Goal: Transaction & Acquisition: Download file/media

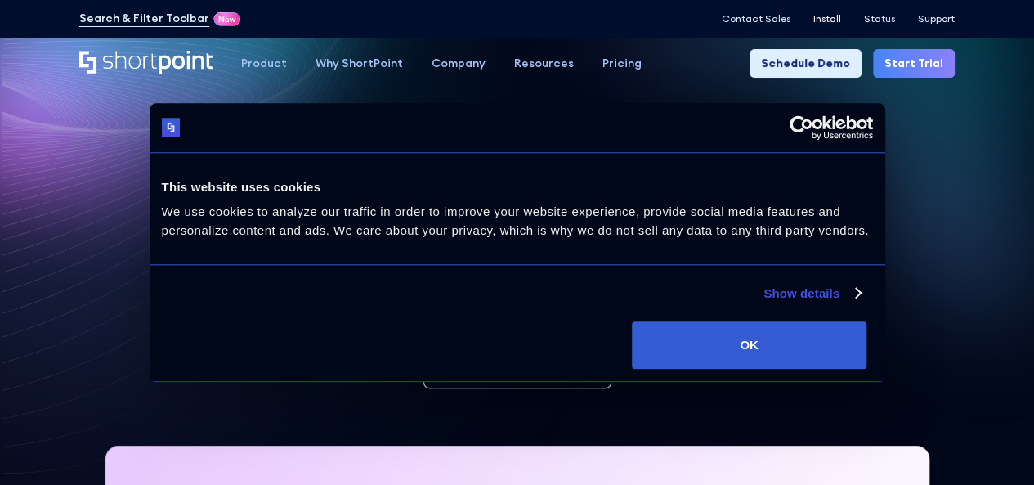
click at [829, 17] on p "Install" at bounding box center [827, 18] width 28 height 11
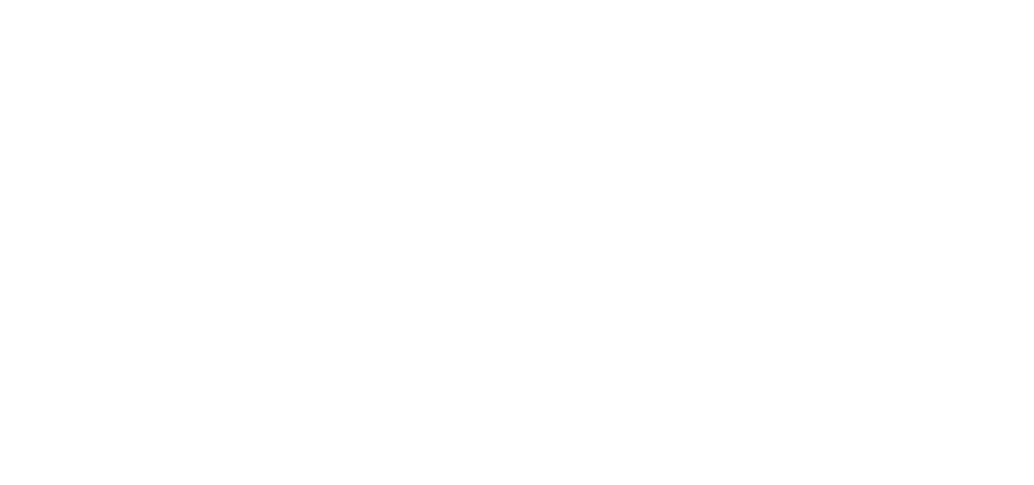
scroll to position [245, 0]
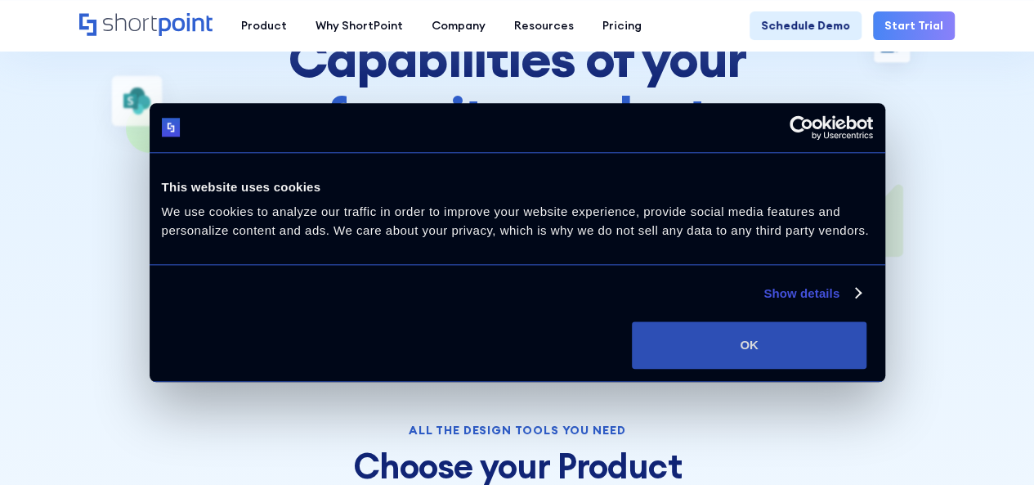
click at [842, 363] on button "OK" at bounding box center [749, 344] width 234 height 47
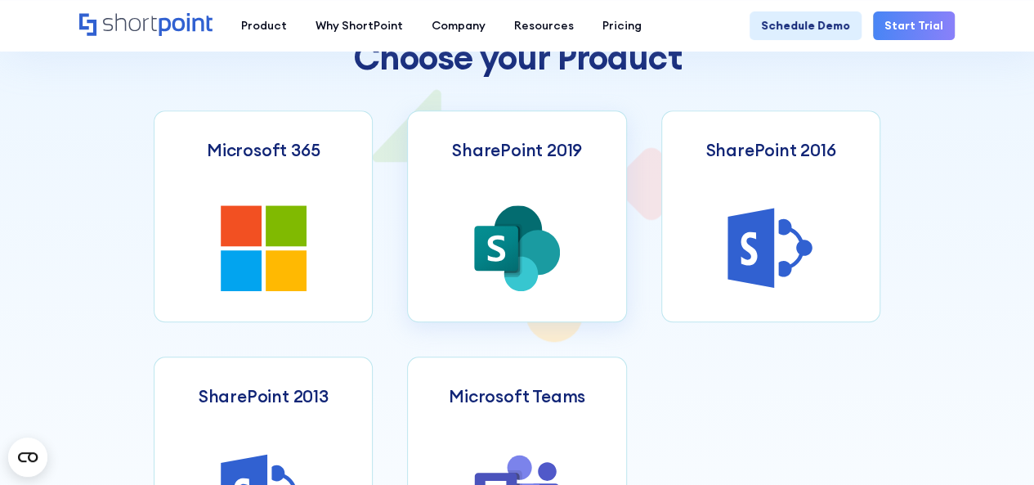
scroll to position [490, 0]
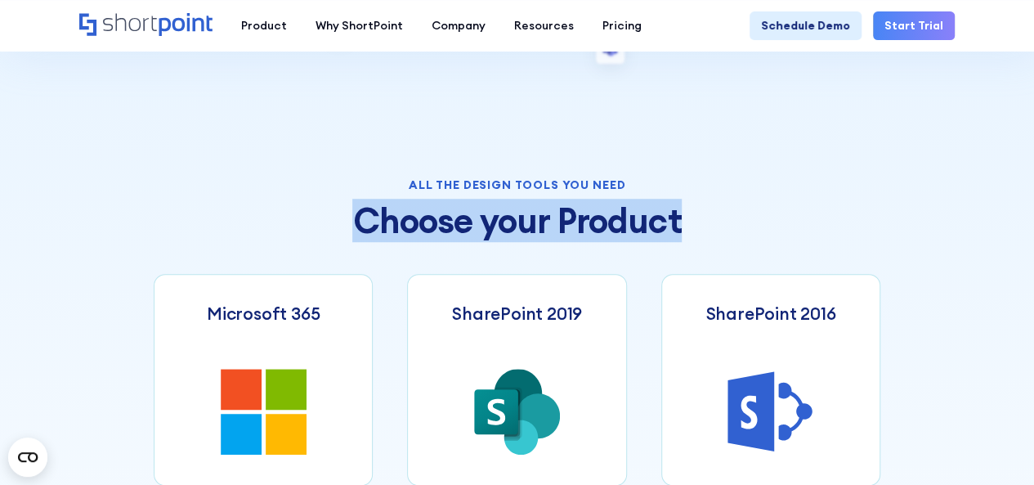
drag, startPoint x: 541, startPoint y: 224, endPoint x: 788, endPoint y: 224, distance: 246.7
click at [786, 224] on h2 "Choose your Product" at bounding box center [517, 221] width 726 height 38
click at [788, 224] on h2 "Choose your Product" at bounding box center [517, 221] width 726 height 38
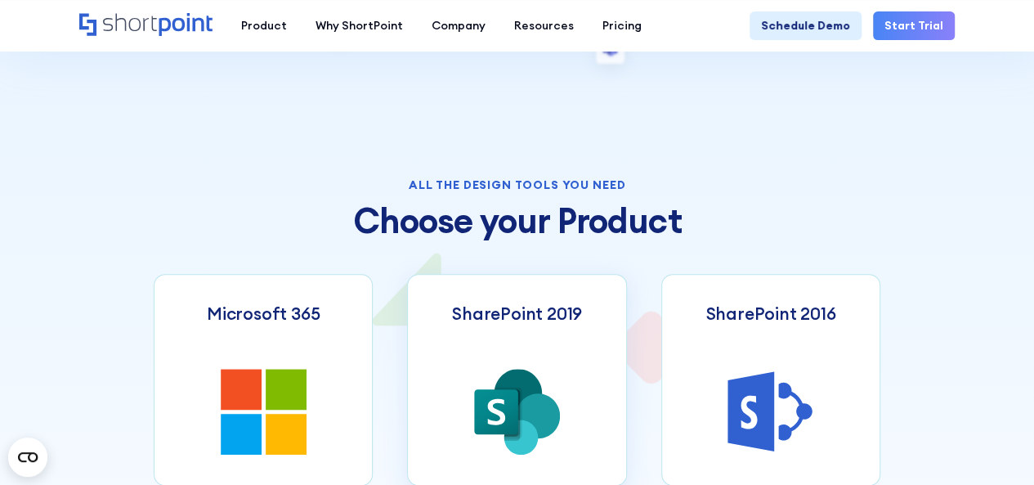
click at [605, 336] on link "SharePoint 2019" at bounding box center [516, 380] width 219 height 212
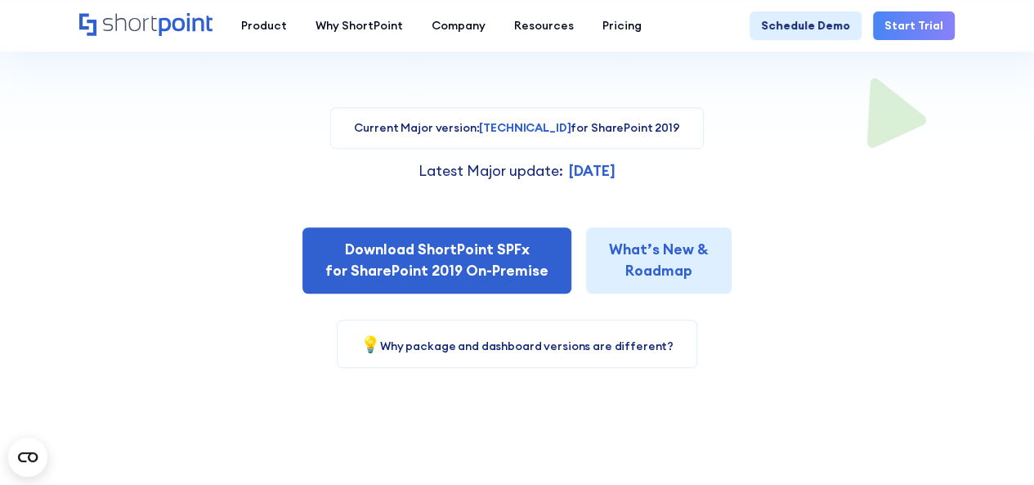
scroll to position [409, 0]
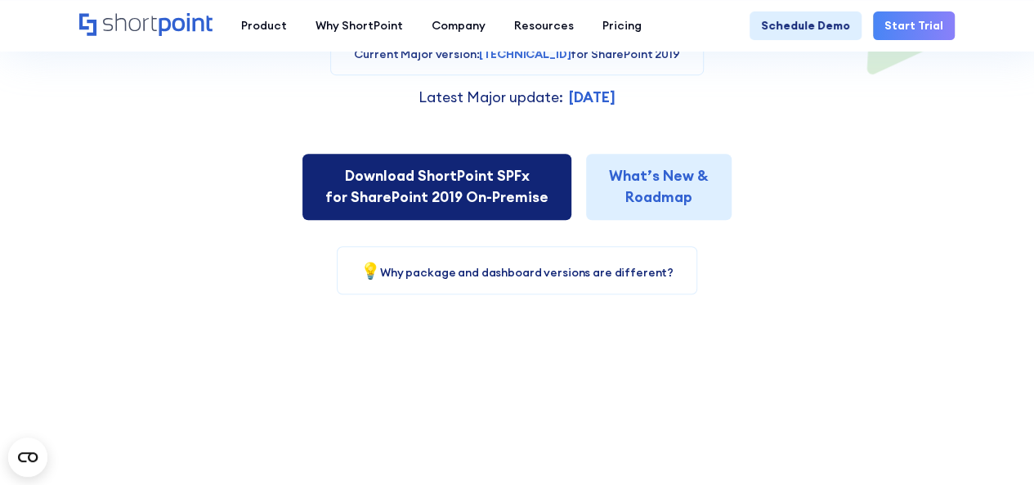
click at [492, 167] on link "Download ShortPoint SPFx for SharePoint 2019 On-Premise" at bounding box center [436, 187] width 269 height 66
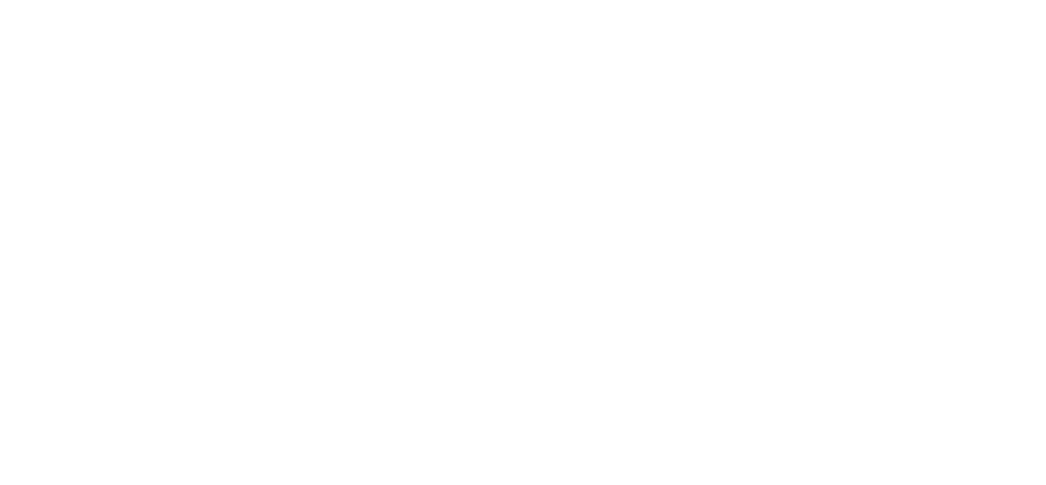
select select "SharePoint 2019 (On-Premise)"
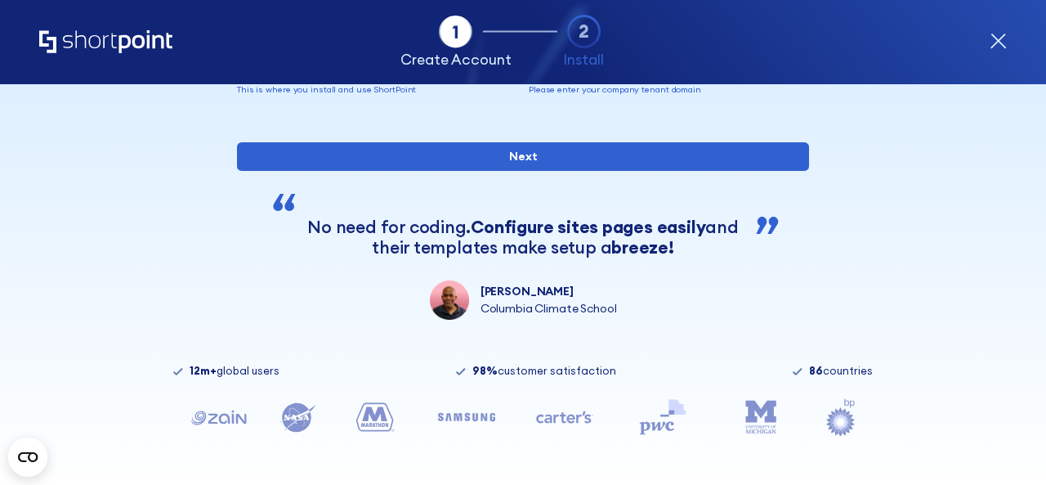
scroll to position [309, 0]
click at [992, 42] on icon "form" at bounding box center [997, 41] width 17 height 17
